Goal: Communication & Community: Connect with others

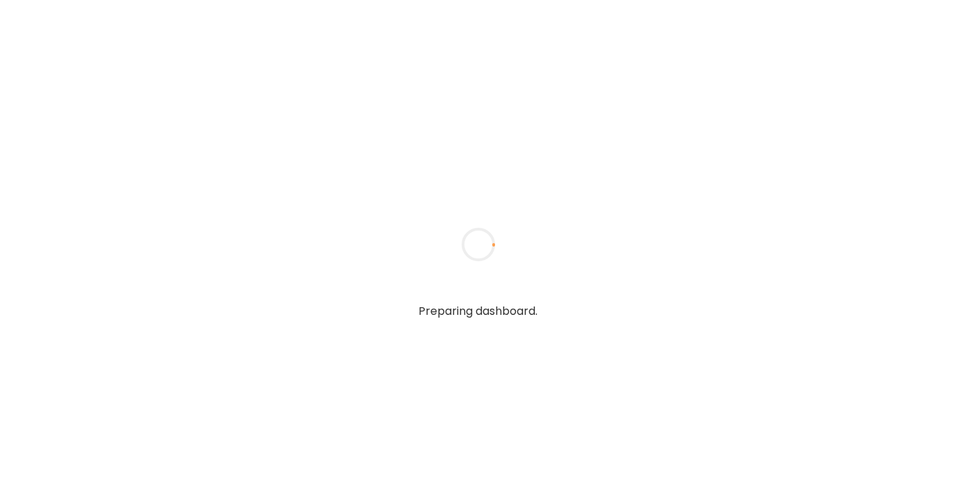
type textarea "**********"
type input "**********"
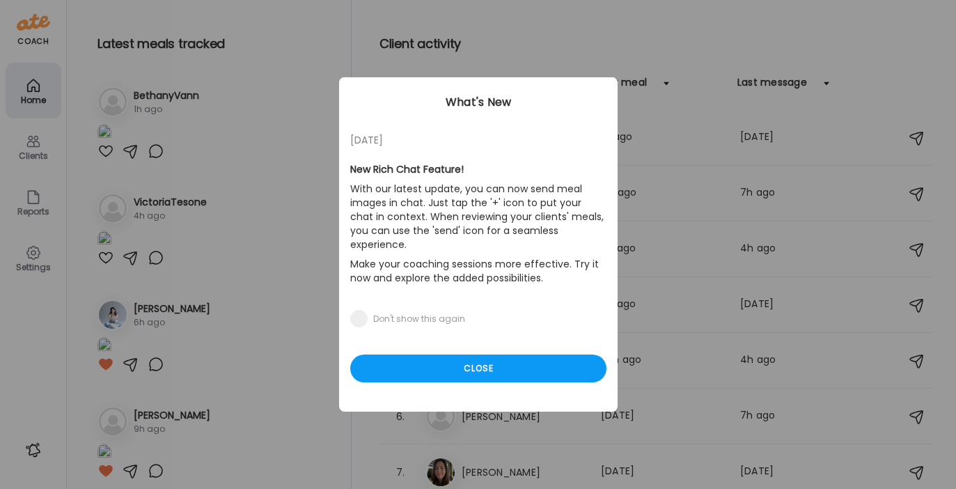
type input "**********"
click at [461, 368] on div "[DATE] New Rich Chat Feature! With our latest update, you can now send meal ima…" at bounding box center [478, 244] width 279 height 334
click at [461, 354] on div "Close" at bounding box center [478, 368] width 256 height 28
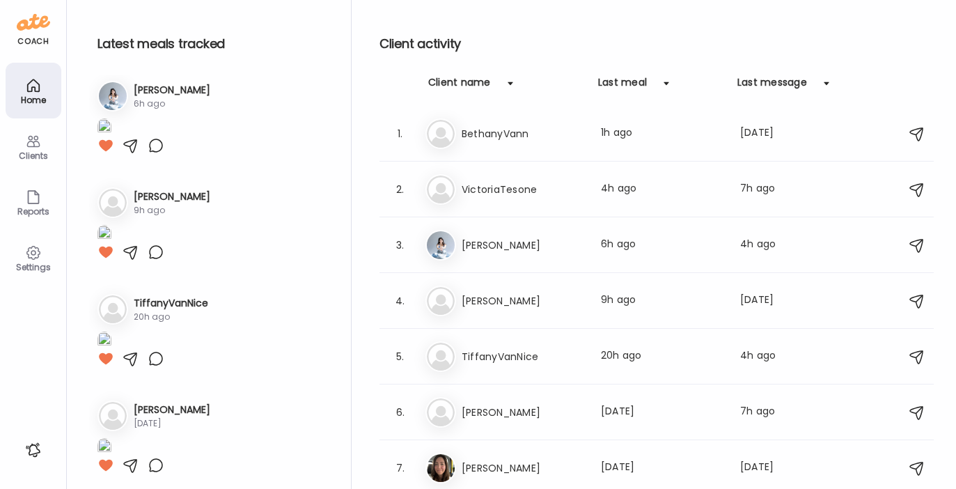
scroll to position [219, 0]
click at [111, 30] on img at bounding box center [104, 20] width 14 height 19
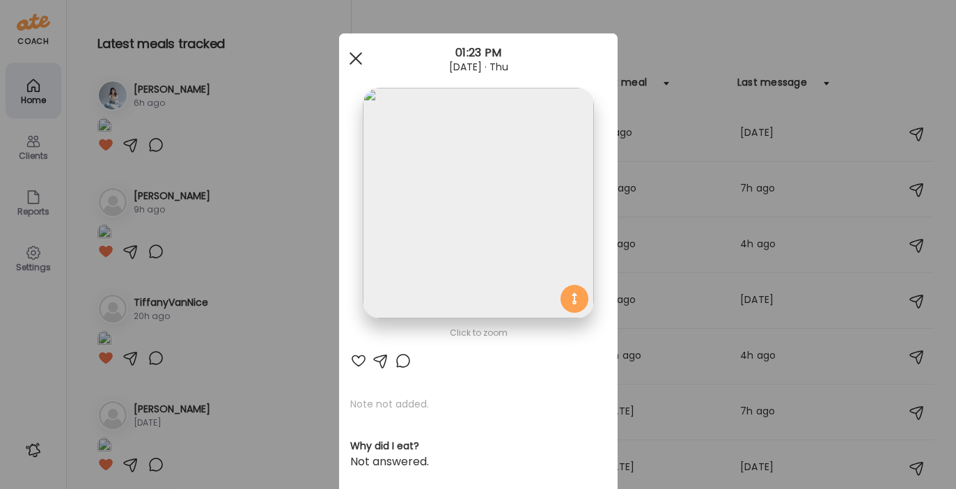
click at [353, 58] on div at bounding box center [356, 59] width 28 height 28
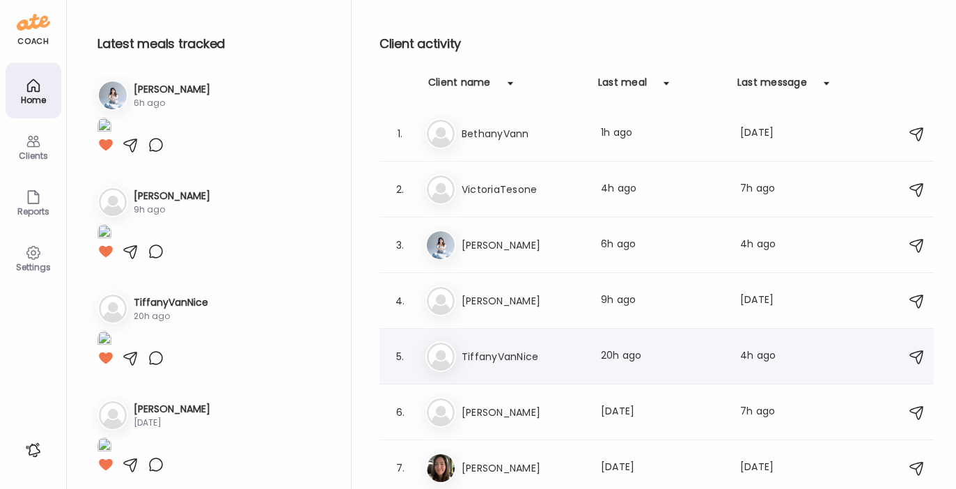
click at [532, 350] on h3 "TiffanyVanNice" at bounding box center [523, 356] width 123 height 17
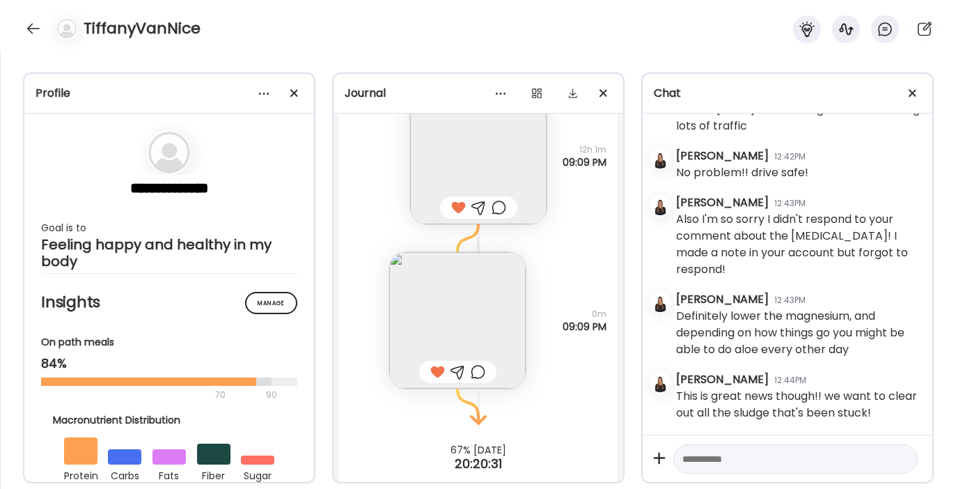
scroll to position [13446, 0]
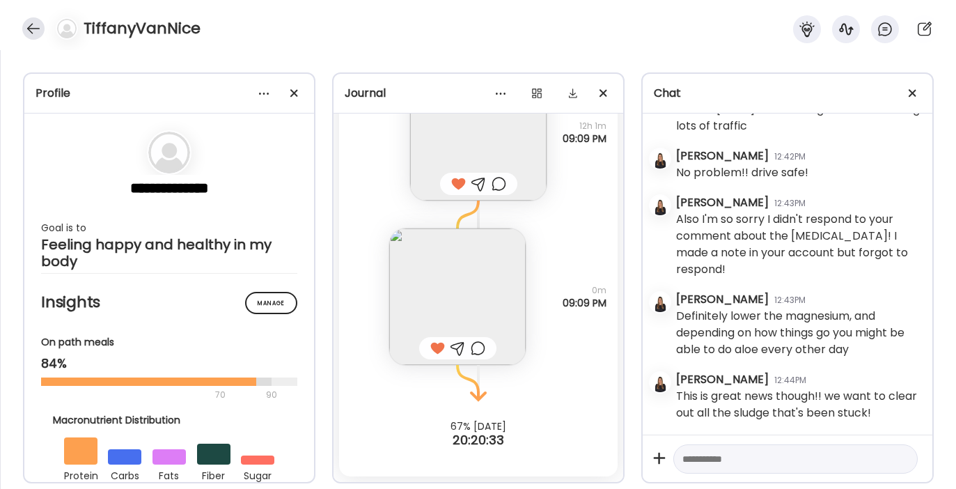
click at [38, 25] on div at bounding box center [33, 28] width 22 height 22
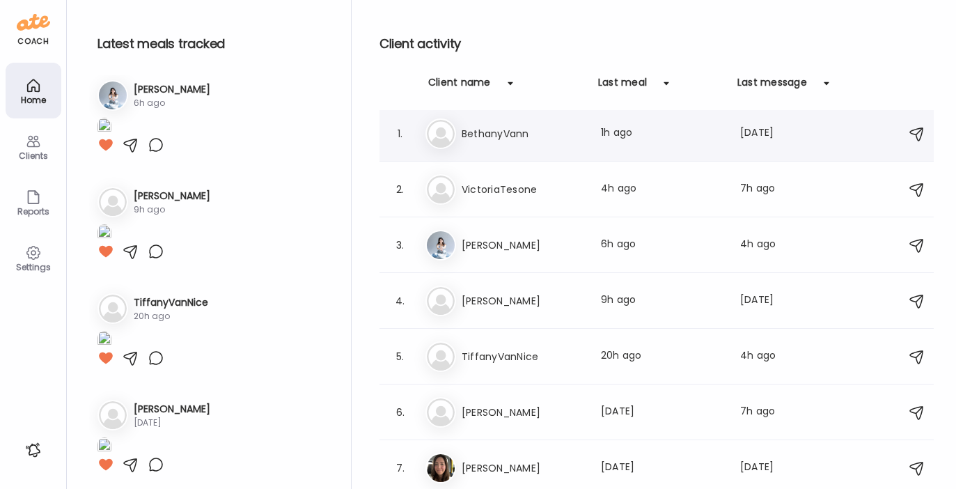
click at [525, 128] on h3 "BethanyVann" at bounding box center [523, 133] width 123 height 17
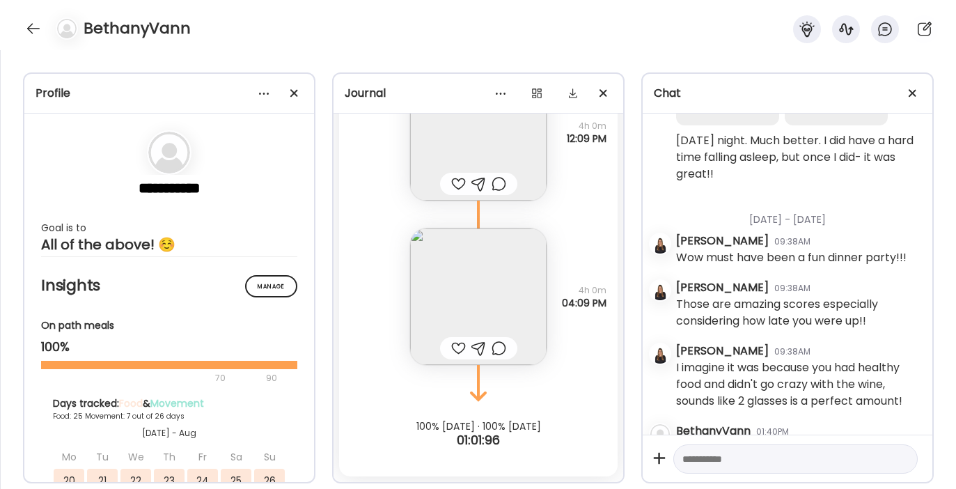
scroll to position [28457, 0]
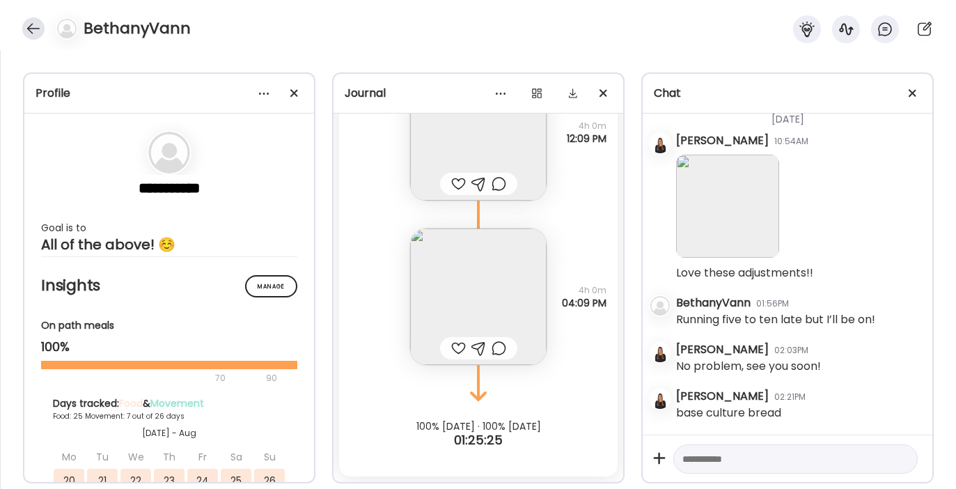
click at [36, 36] on div at bounding box center [33, 28] width 22 height 22
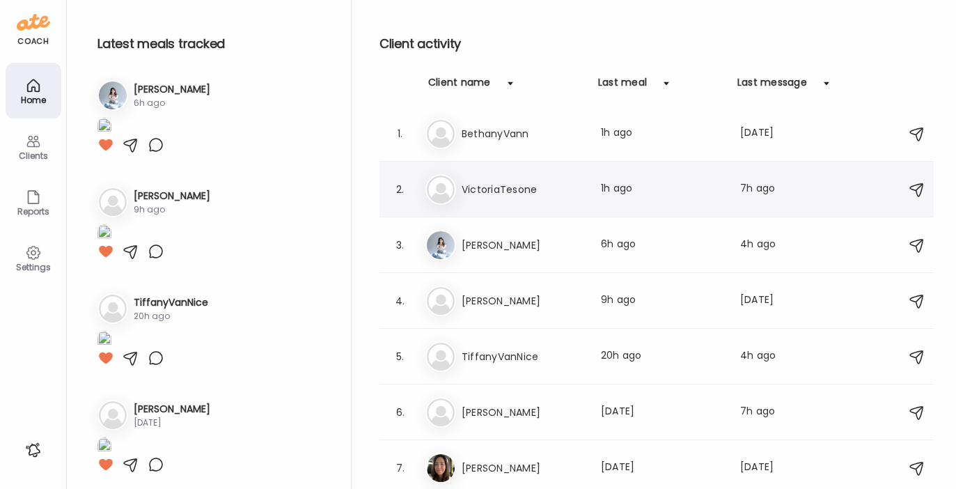
click at [510, 188] on h3 "VictoriaTesone" at bounding box center [523, 189] width 123 height 17
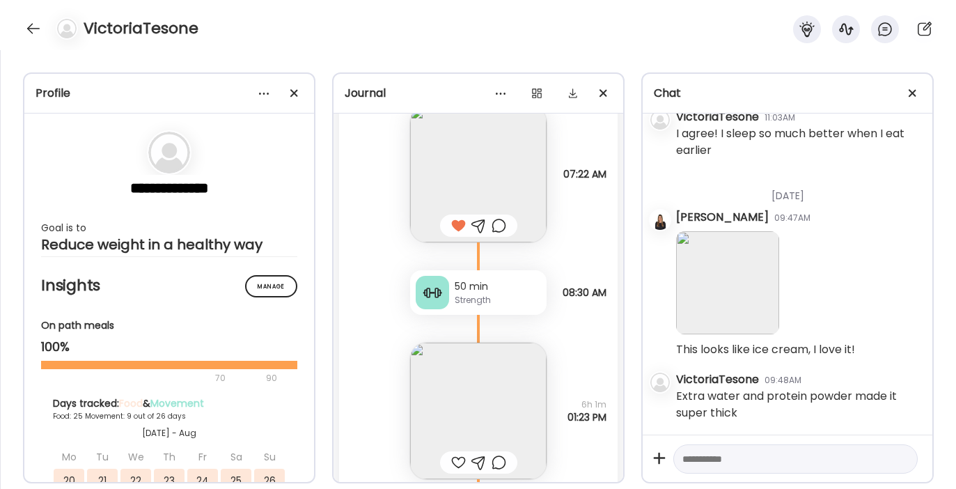
scroll to position [28615, 0]
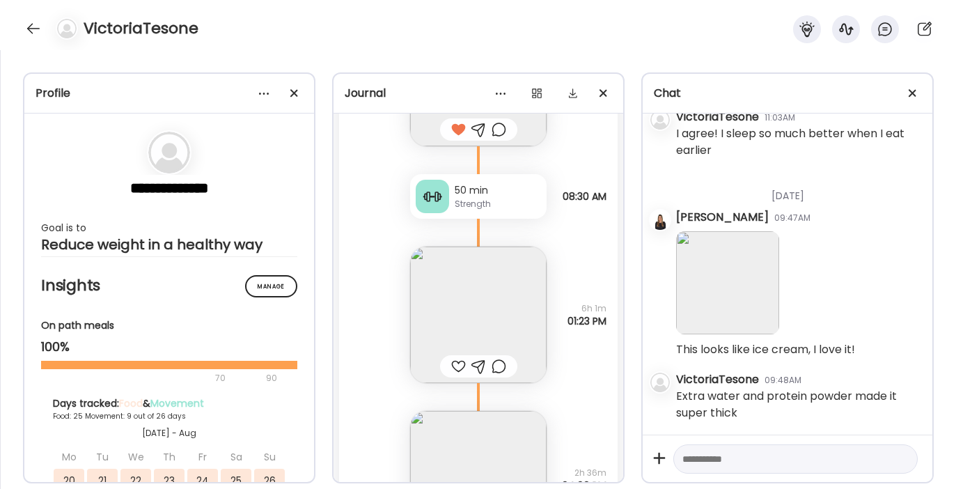
click at [465, 305] on img at bounding box center [478, 314] width 136 height 136
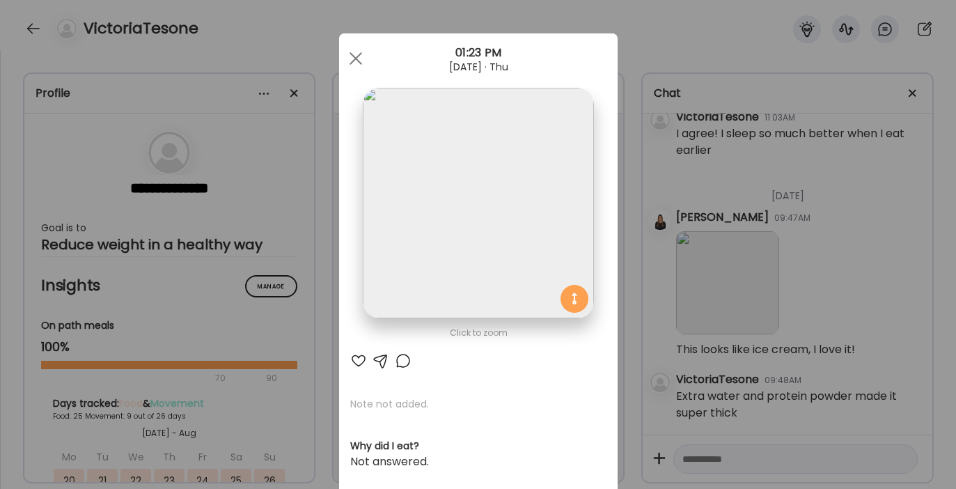
click at [350, 359] on div at bounding box center [358, 360] width 17 height 17
click at [349, 58] on span at bounding box center [355, 58] width 13 height 13
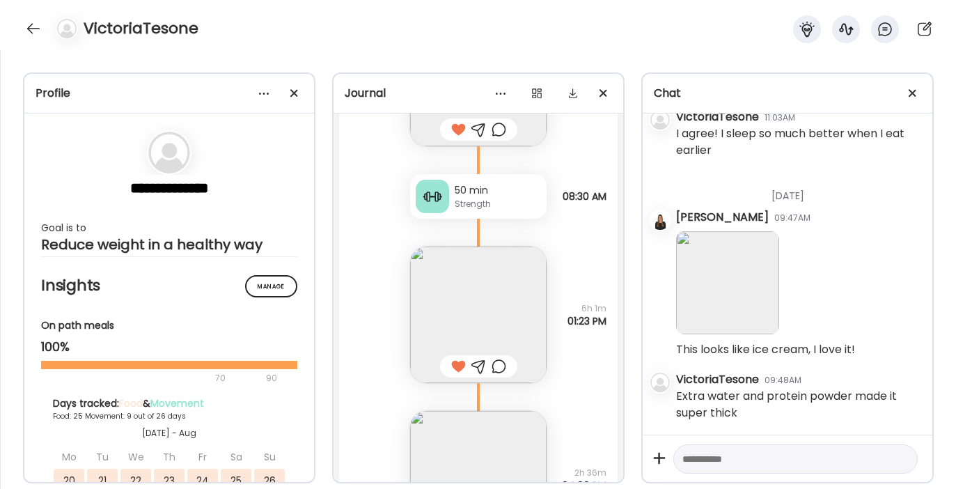
click at [443, 190] on div at bounding box center [432, 196] width 33 height 33
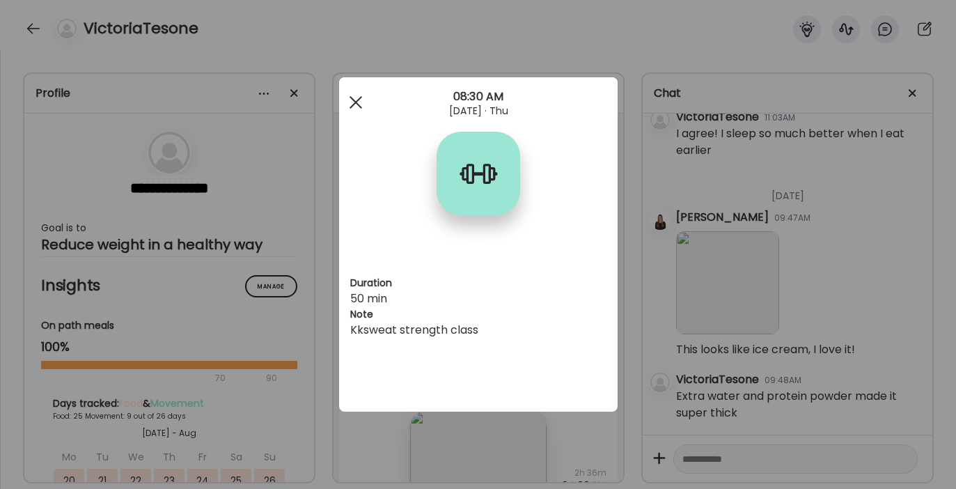
click at [356, 104] on span at bounding box center [355, 102] width 13 height 13
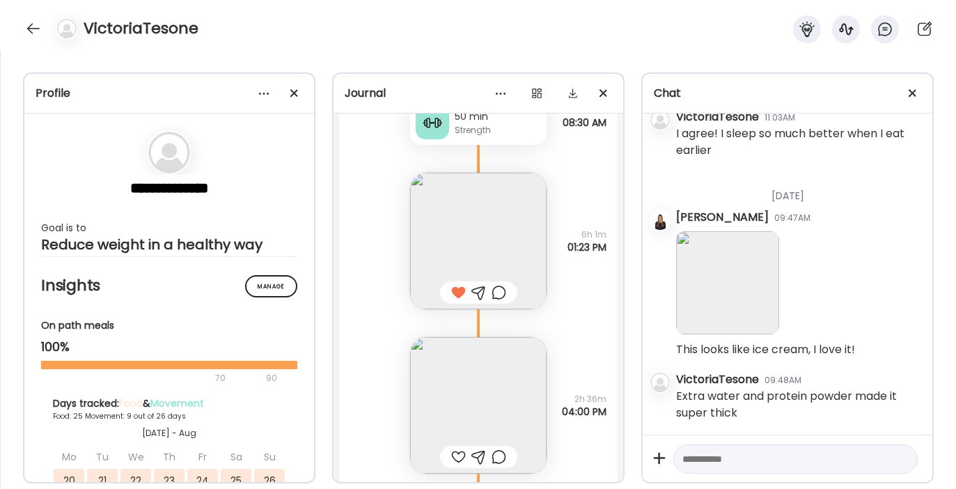
scroll to position [28797, 0]
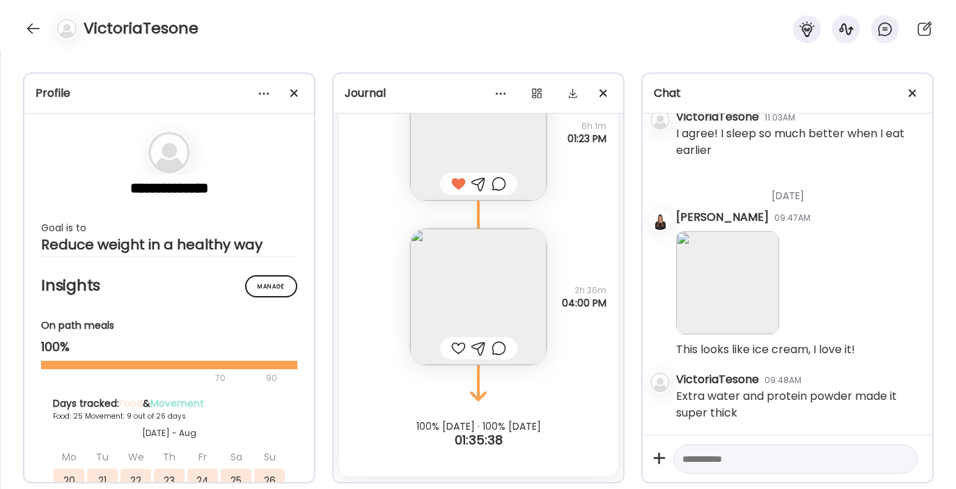
click at [467, 281] on img at bounding box center [478, 296] width 136 height 136
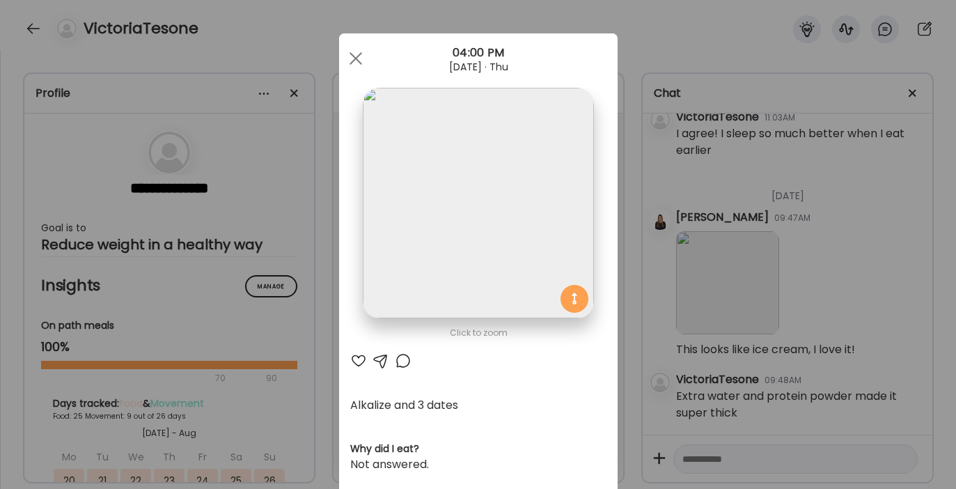
click at [354, 362] on div at bounding box center [358, 360] width 17 height 17
click at [349, 52] on span at bounding box center [355, 58] width 13 height 13
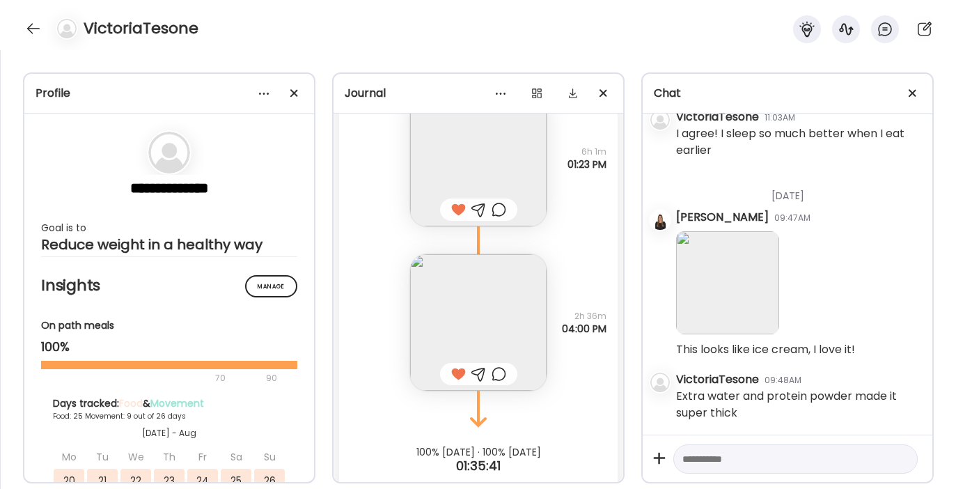
scroll to position [28753, 0]
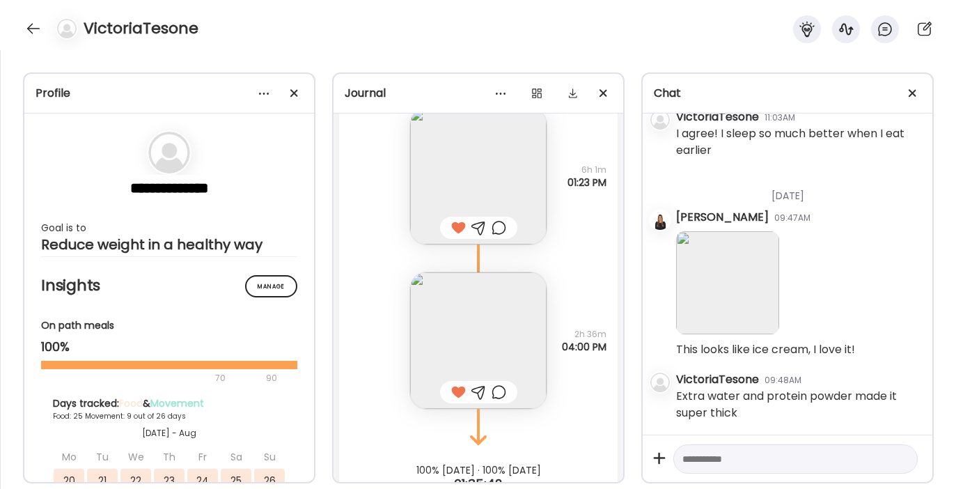
click at [444, 162] on img at bounding box center [478, 176] width 136 height 136
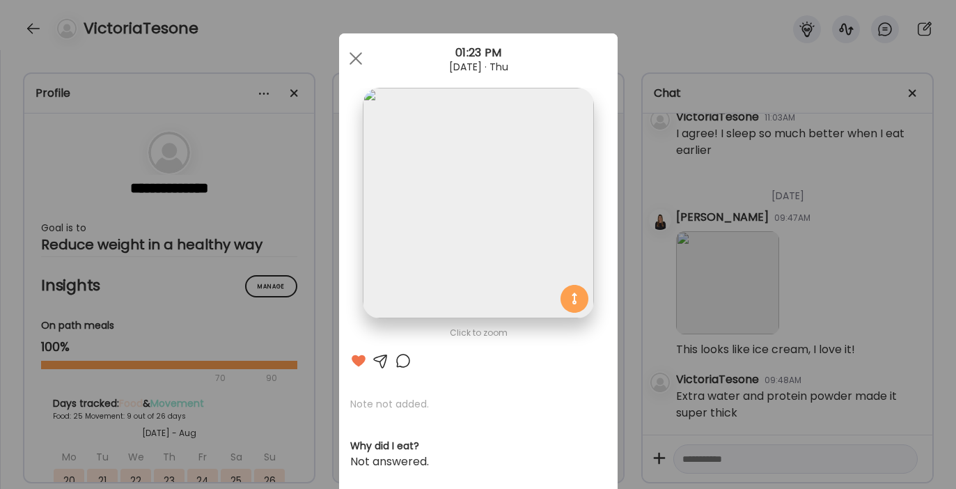
click at [376, 361] on div at bounding box center [381, 360] width 17 height 17
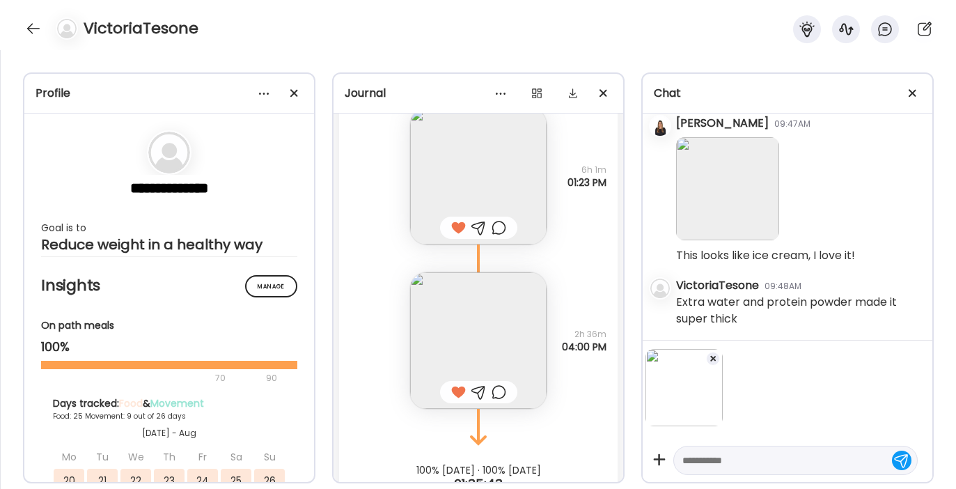
scroll to position [27249, 0]
click at [757, 450] on div at bounding box center [795, 460] width 244 height 29
click at [31, 26] on div at bounding box center [33, 28] width 22 height 22
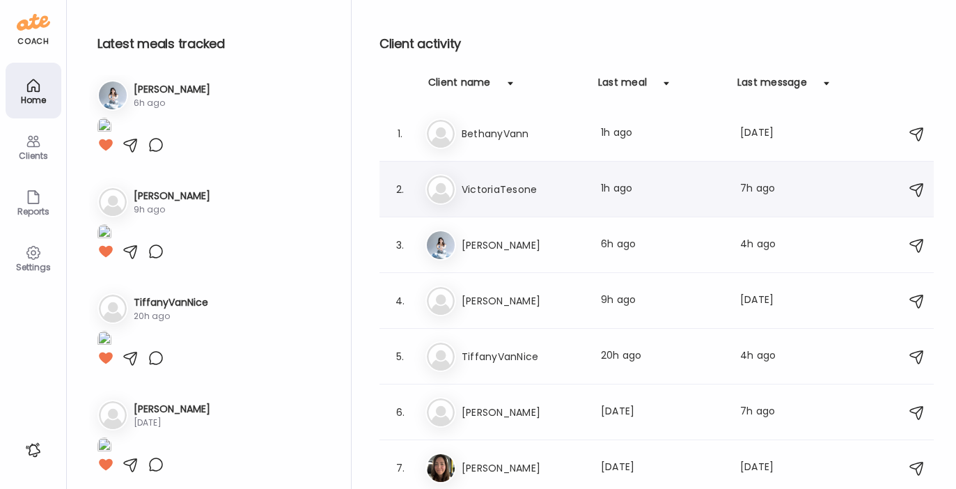
click at [459, 186] on div "Vi VictoriaTesone Last meal: 1h ago Last message: 7h ago Extra water and protei…" at bounding box center [658, 189] width 467 height 31
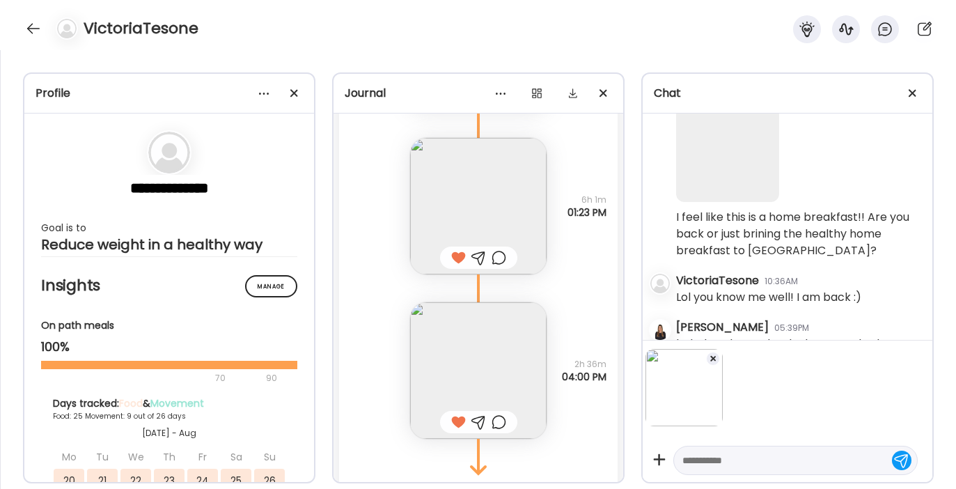
scroll to position [23422, 0]
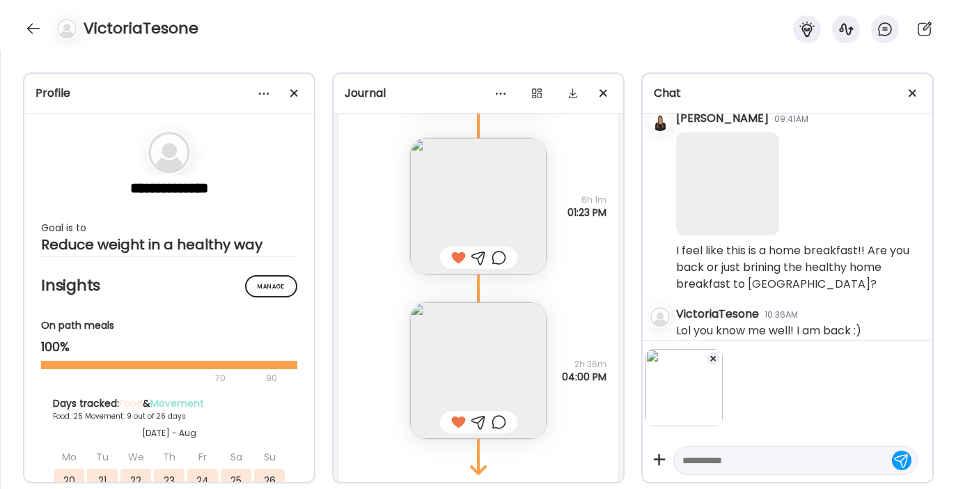
click at [722, 462] on textarea at bounding box center [782, 460] width 201 height 17
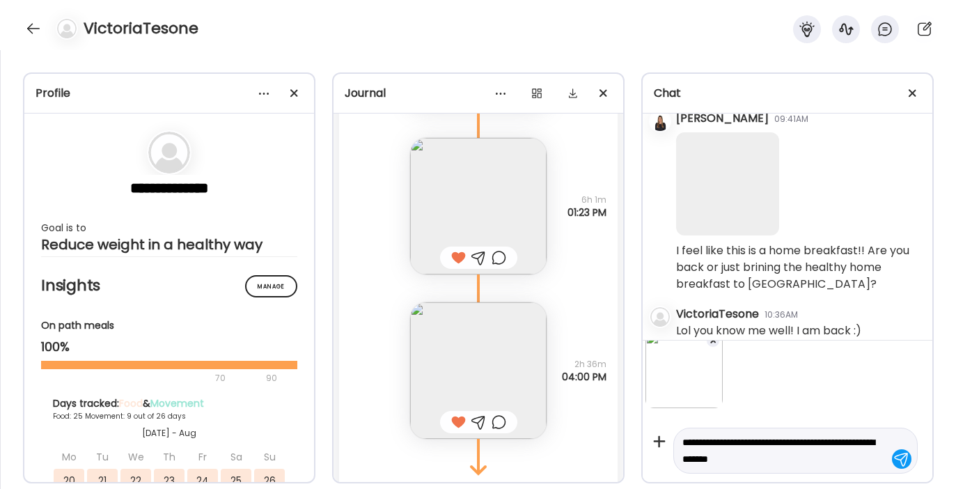
type textarea "**********"
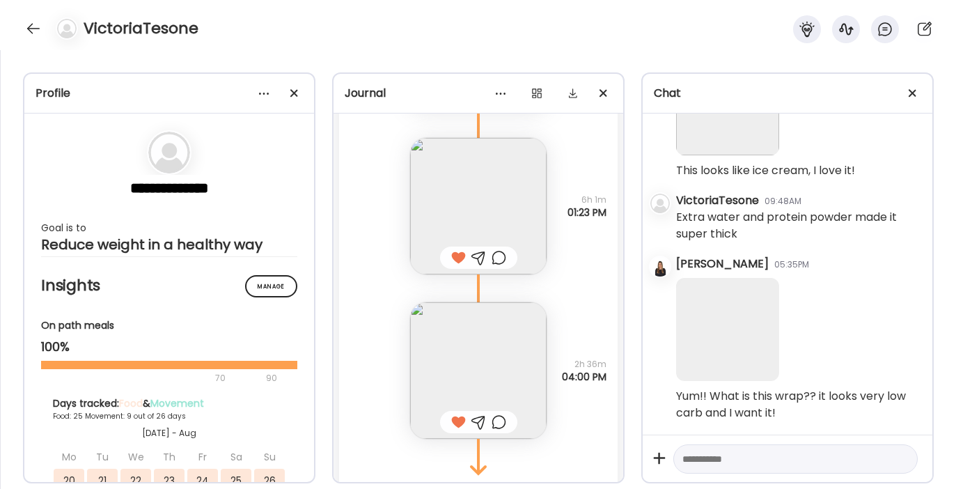
scroll to position [27339, 0]
click at [39, 26] on div at bounding box center [33, 28] width 22 height 22
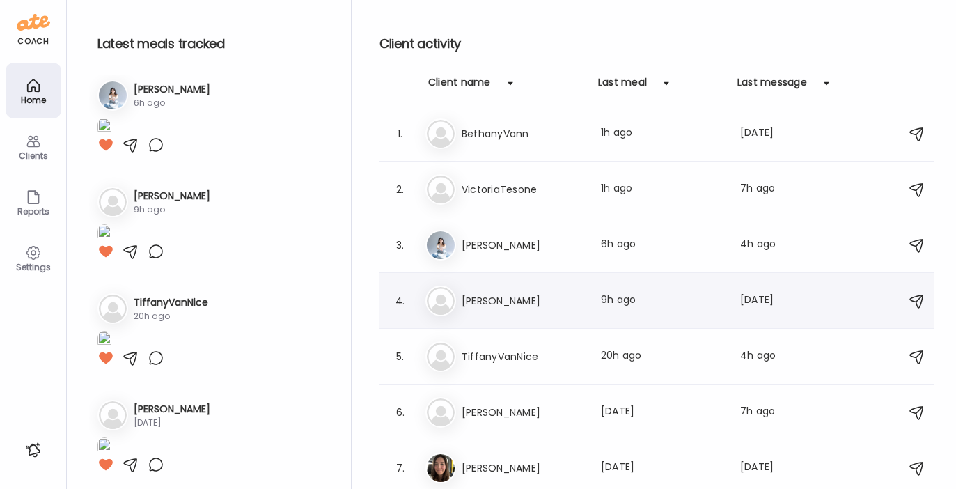
click at [531, 305] on h3 "[PERSON_NAME]" at bounding box center [523, 300] width 123 height 17
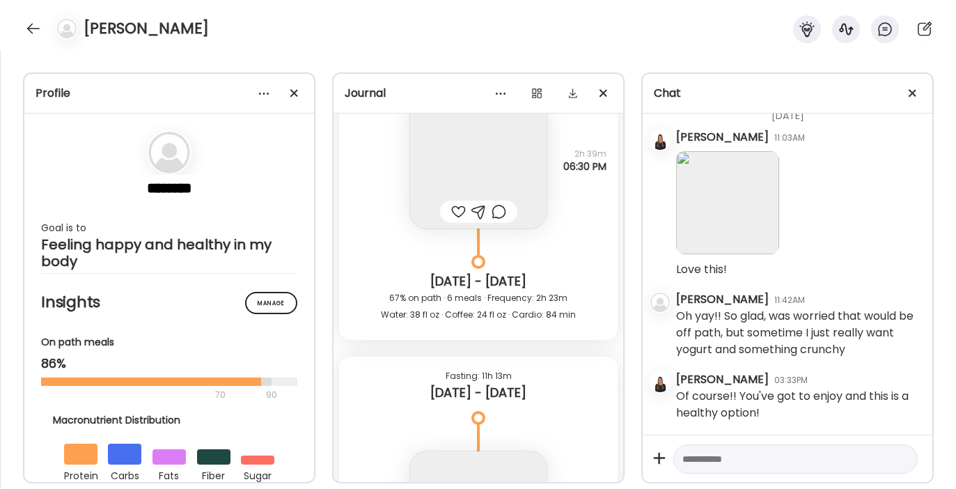
scroll to position [36746, 0]
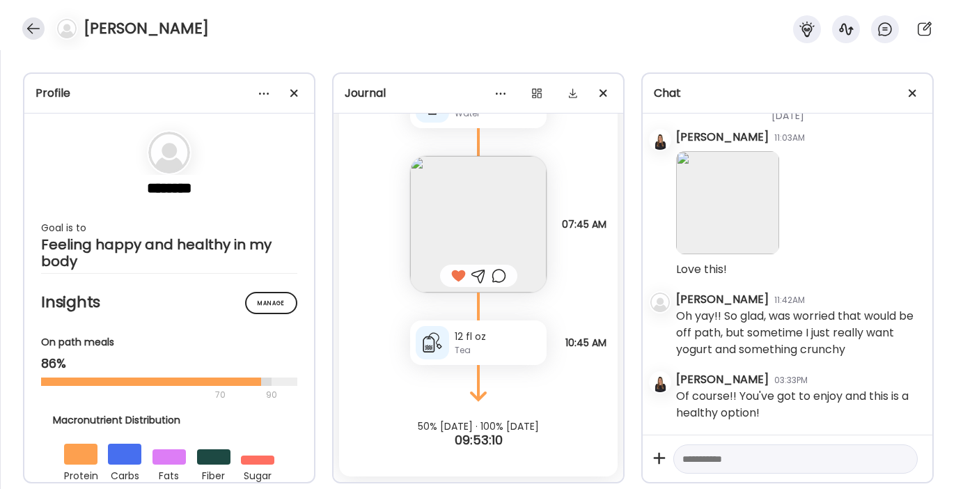
click at [33, 30] on div at bounding box center [33, 28] width 22 height 22
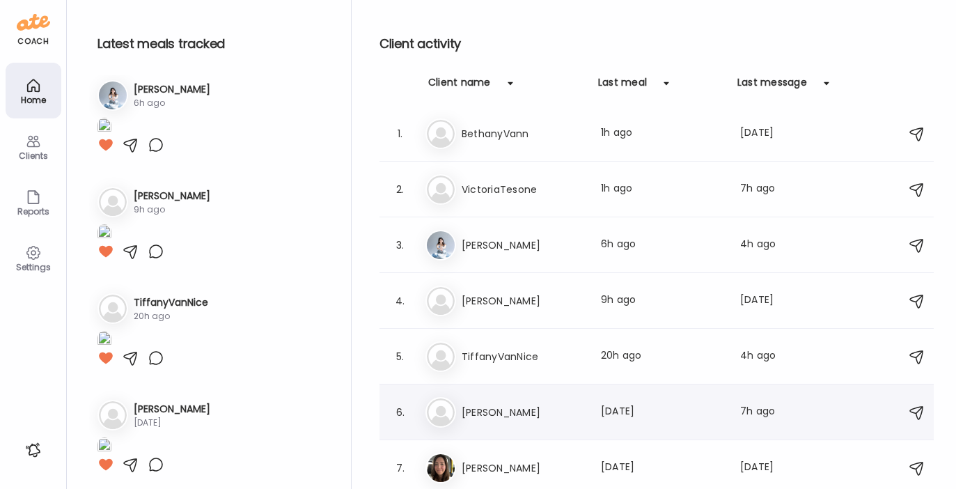
click at [540, 416] on h3 "[PERSON_NAME]" at bounding box center [523, 412] width 123 height 17
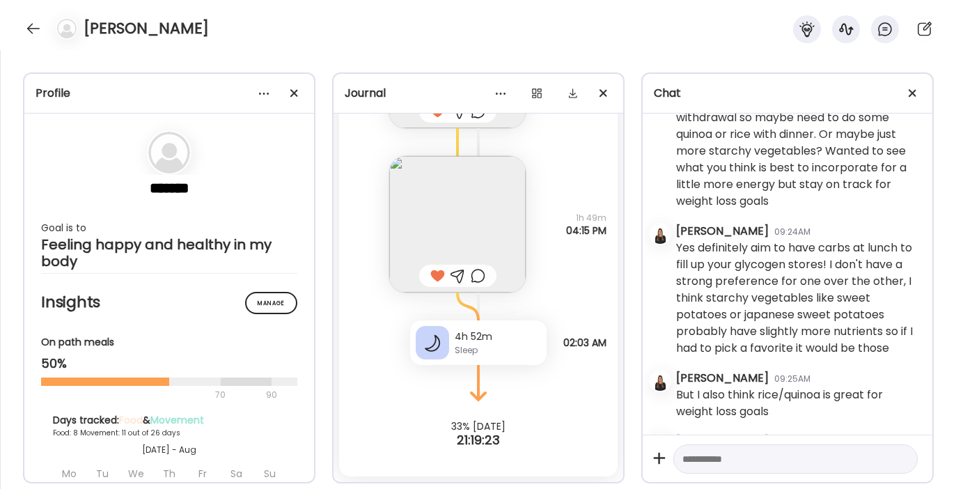
scroll to position [24675, 0]
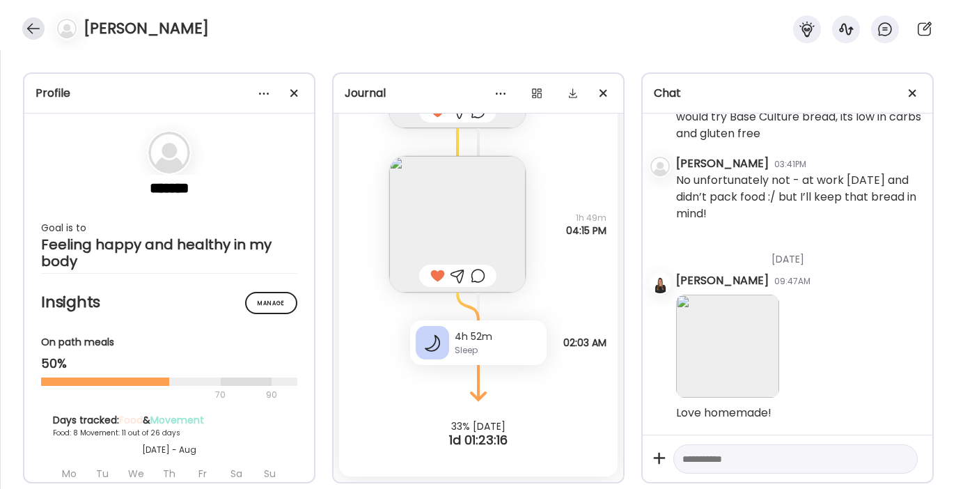
click at [33, 26] on div at bounding box center [33, 28] width 22 height 22
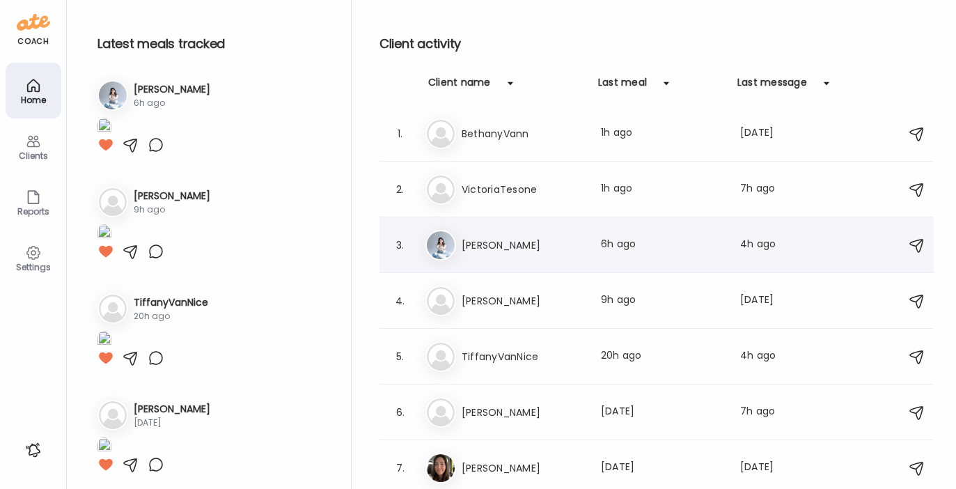
click at [483, 247] on h3 "[PERSON_NAME]" at bounding box center [523, 245] width 123 height 17
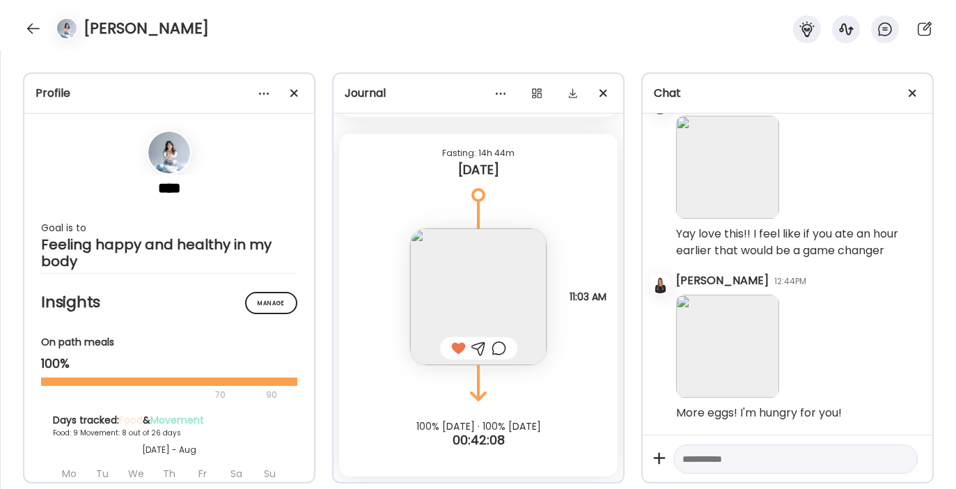
scroll to position [33948, 0]
click at [32, 26] on div at bounding box center [33, 28] width 22 height 22
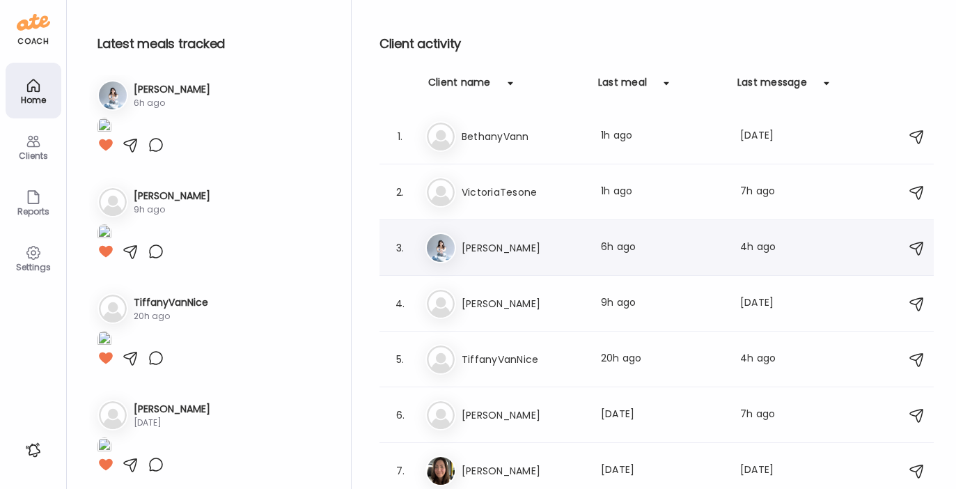
scroll to position [1, 0]
click at [518, 249] on h3 "[PERSON_NAME]" at bounding box center [523, 248] width 123 height 17
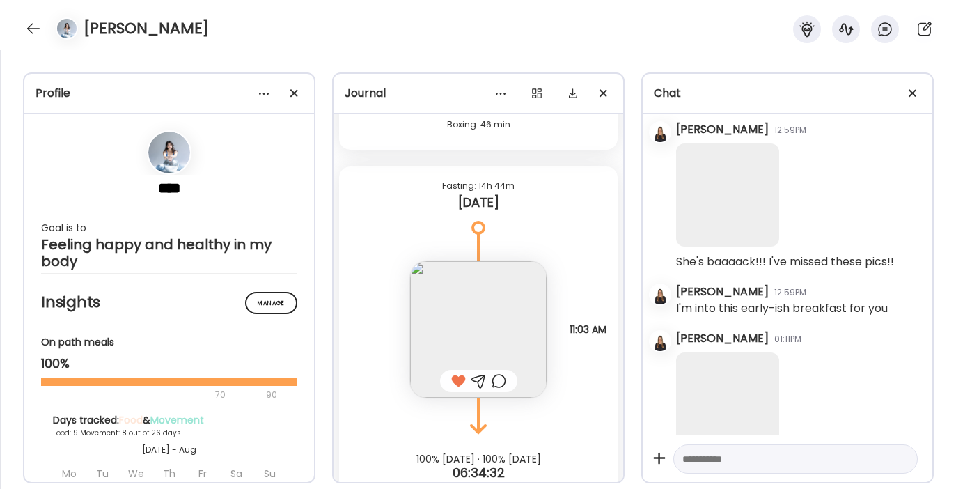
scroll to position [30238, 0]
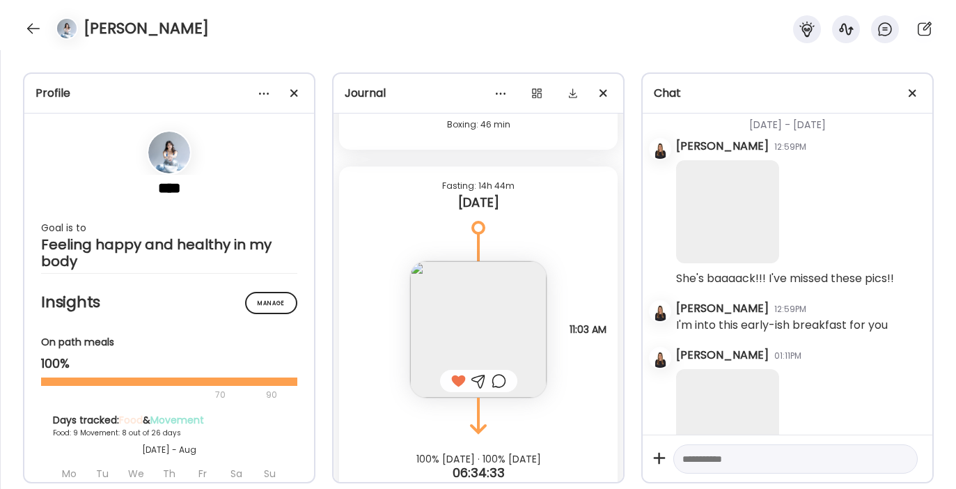
click at [726, 457] on textarea at bounding box center [782, 458] width 201 height 17
click at [776, 441] on textarea "**********" at bounding box center [782, 450] width 201 height 33
click at [844, 443] on textarea "**********" at bounding box center [782, 450] width 201 height 33
type textarea "**********"
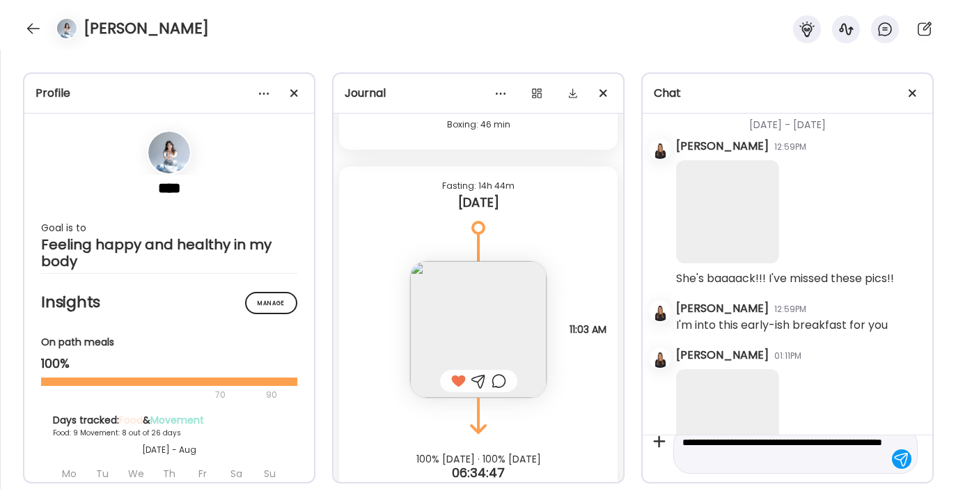
click at [833, 459] on textarea "**********" at bounding box center [782, 450] width 201 height 33
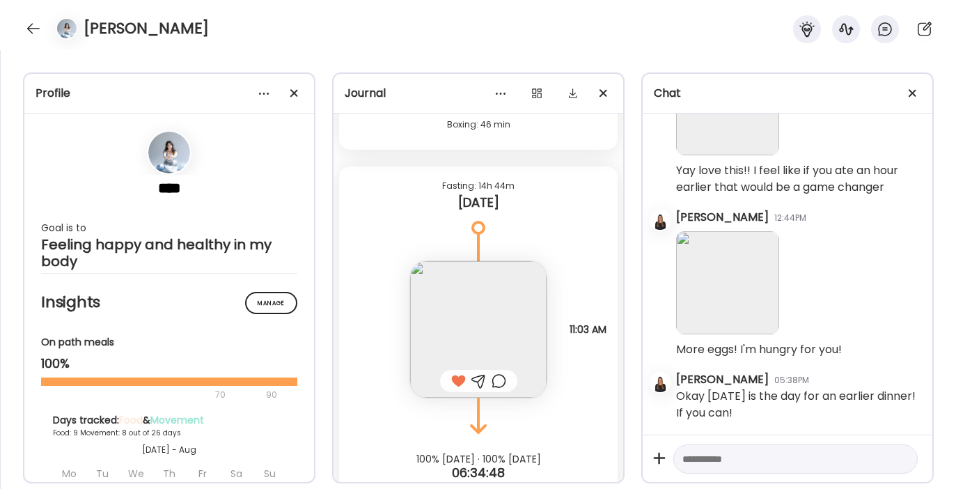
scroll to position [34011, 0]
click at [33, 29] on div at bounding box center [33, 28] width 22 height 22
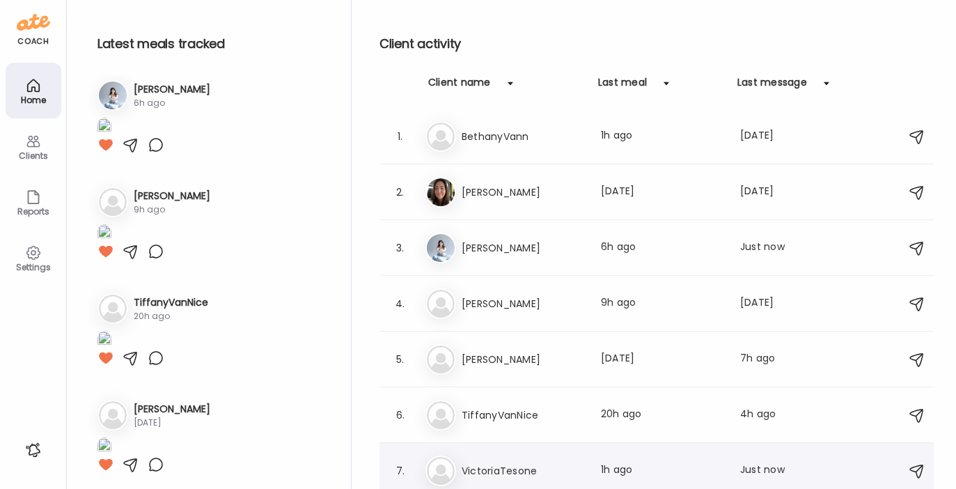
click at [496, 467] on h3 "VictoriaTesone" at bounding box center [523, 470] width 123 height 17
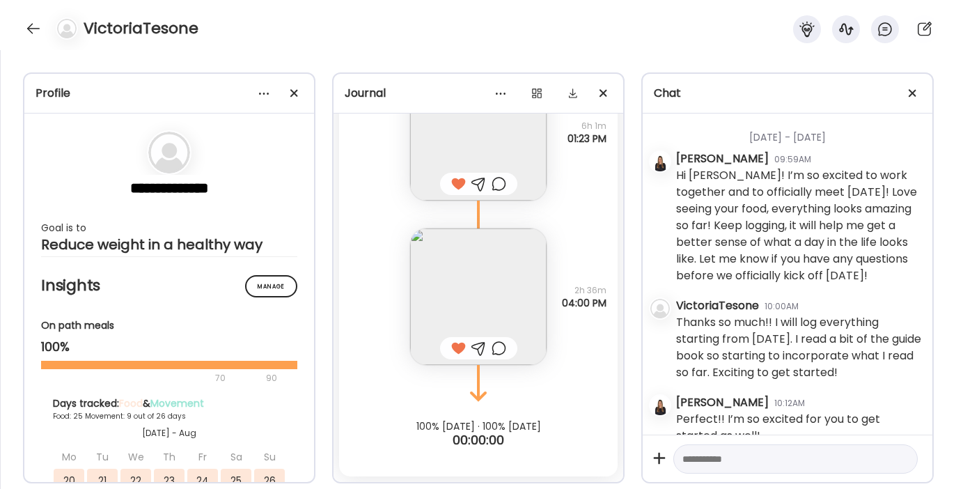
scroll to position [4617, 0]
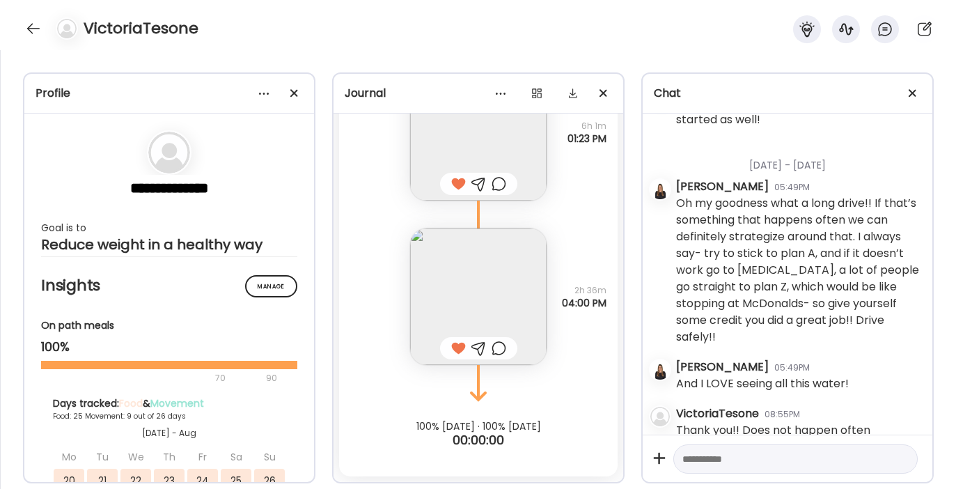
click at [751, 454] on textarea at bounding box center [782, 458] width 201 height 17
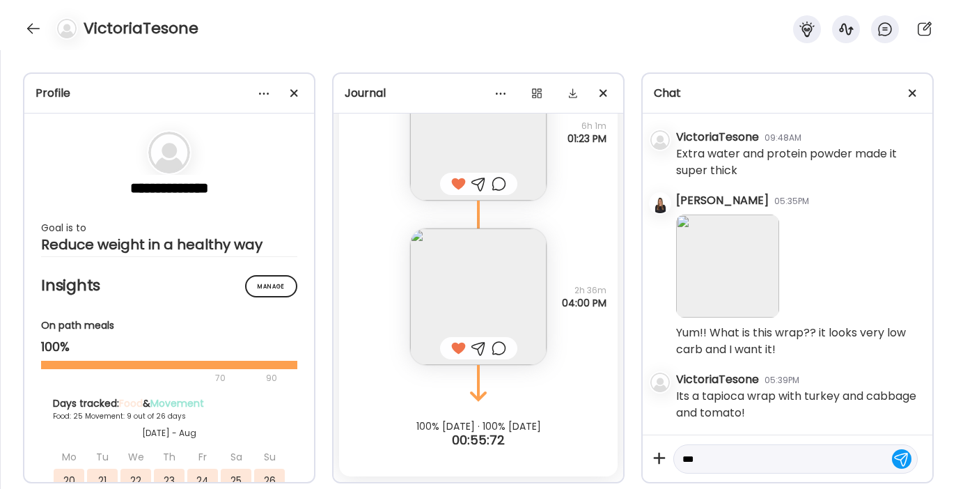
scroll to position [27403, 0]
type textarea "**********"
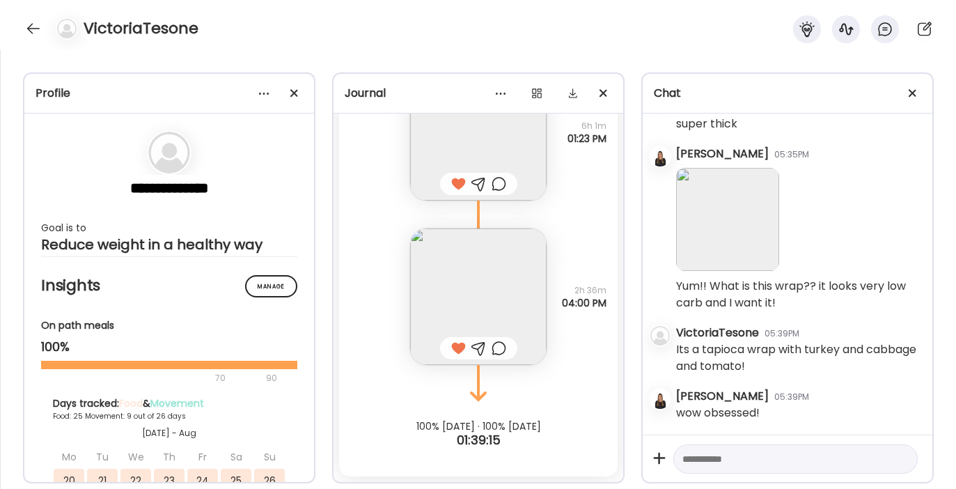
scroll to position [27450, 0]
click at [684, 451] on textarea at bounding box center [782, 458] width 201 height 17
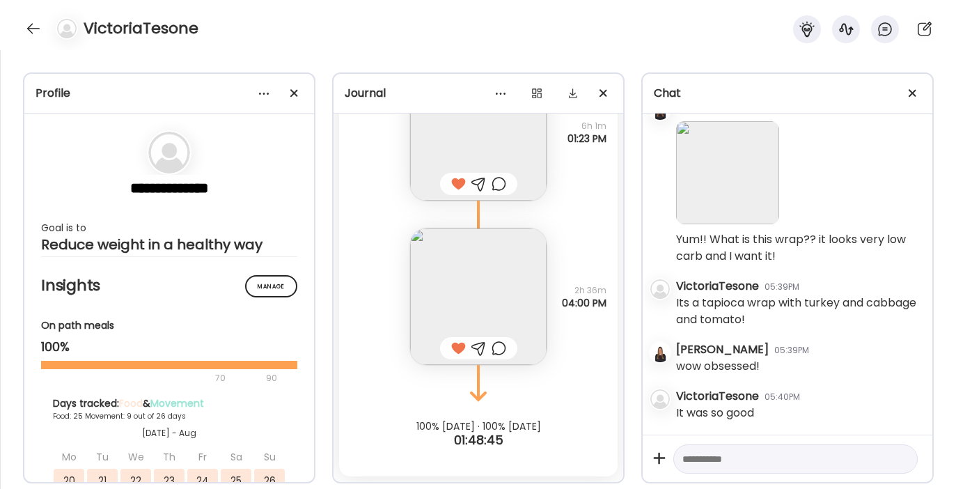
scroll to position [27497, 0]
